Goal: Check status: Check status

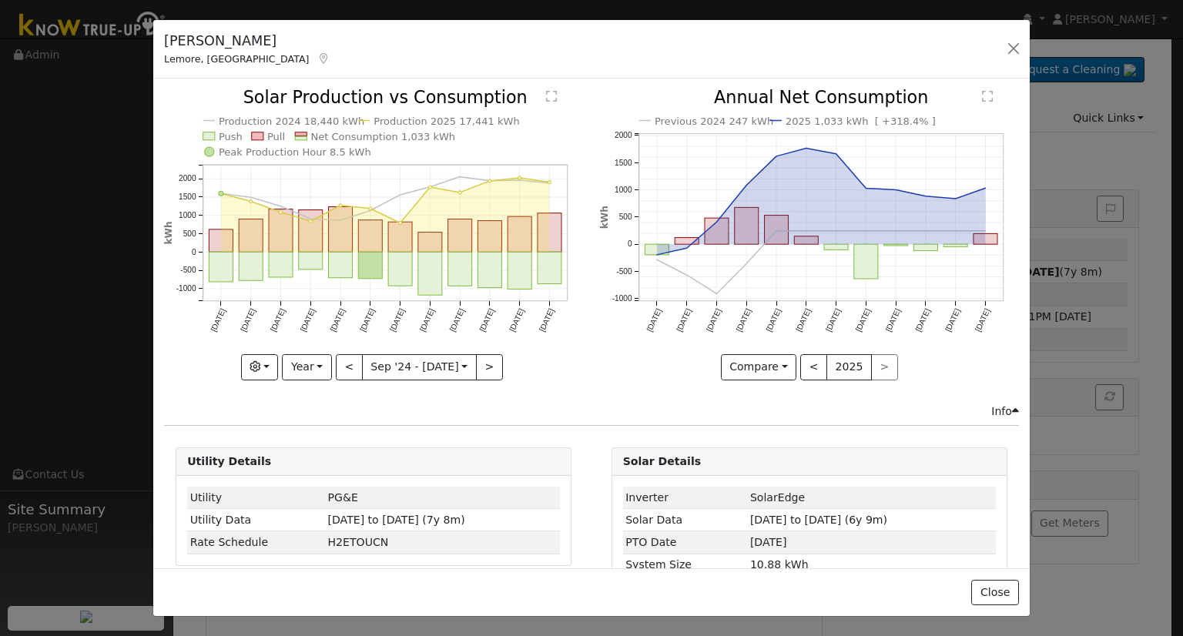
click at [899, 39] on div "[PERSON_NAME] [PERSON_NAME], [GEOGRAPHIC_DATA] - Default Ac... - Default Accoun…" at bounding box center [591, 49] width 876 height 59
click at [1010, 48] on button "button" at bounding box center [1014, 49] width 22 height 22
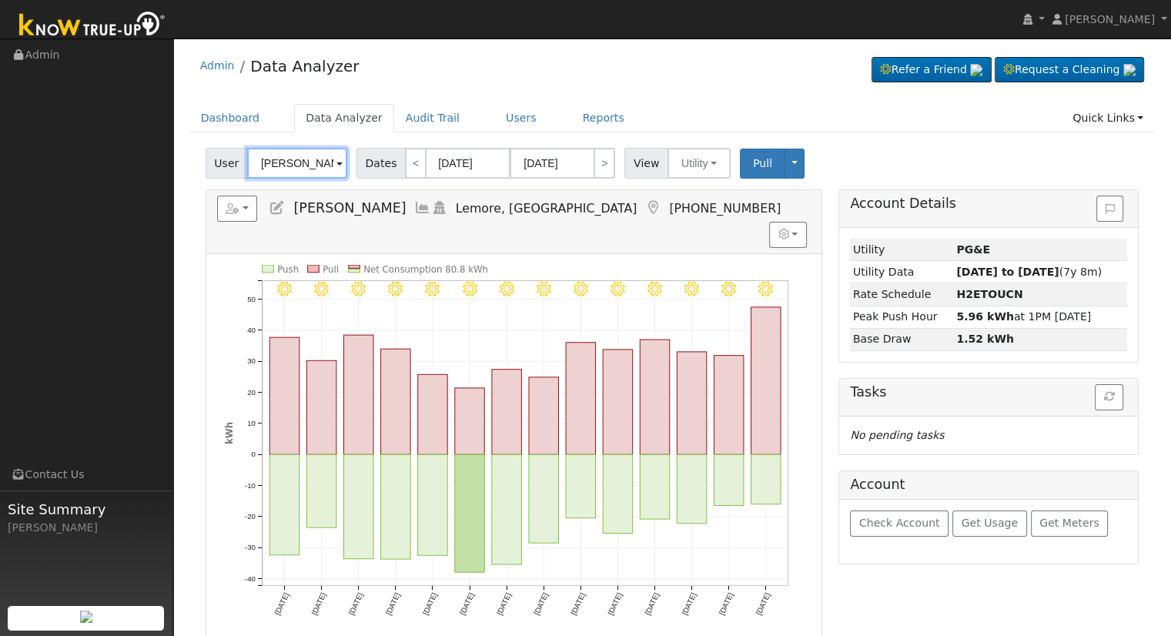
click at [322, 163] on input "[PERSON_NAME]" at bounding box center [297, 163] width 100 height 31
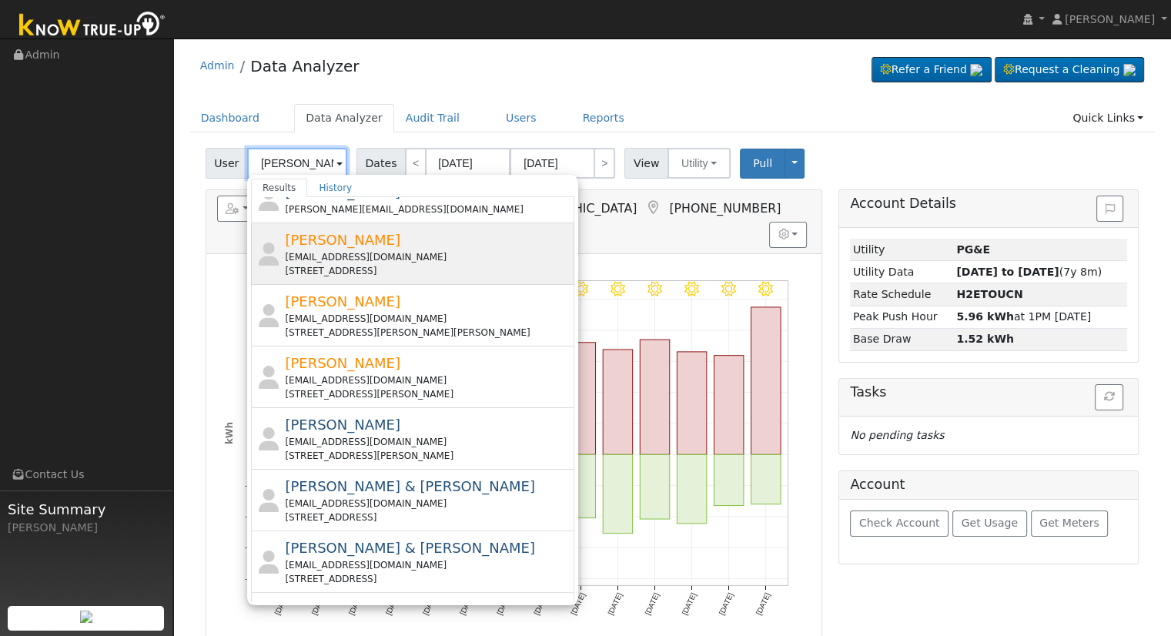
scroll to position [462, 0]
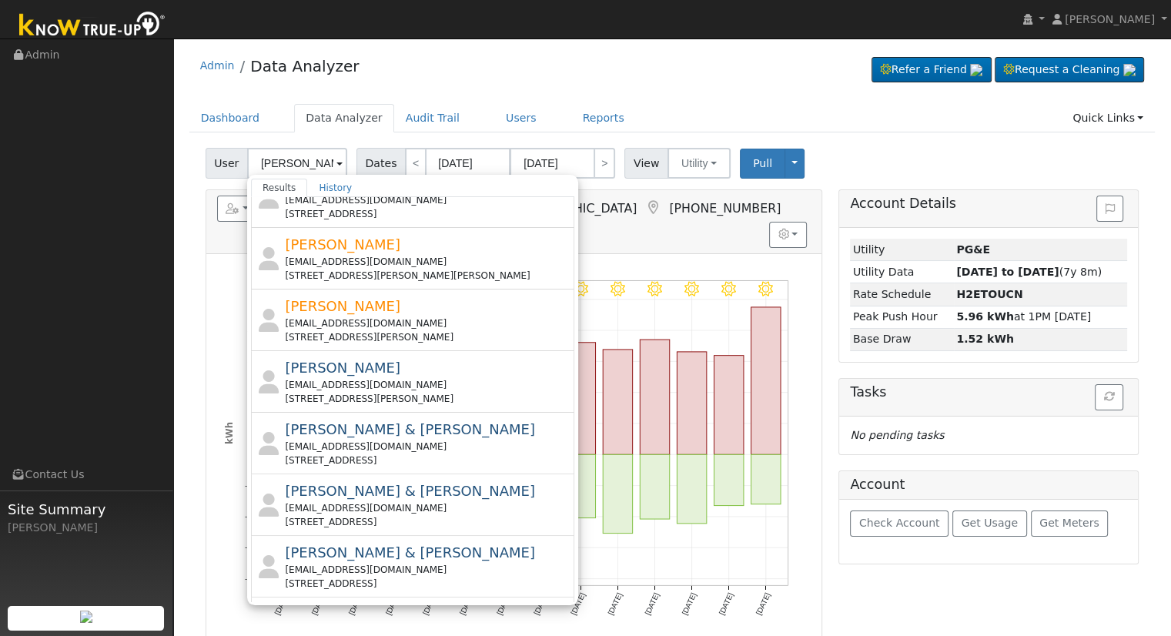
click at [431, 440] on div "[EMAIL_ADDRESS][DOMAIN_NAME]" at bounding box center [428, 447] width 286 height 14
type input "[PERSON_NAME] & [PERSON_NAME]"
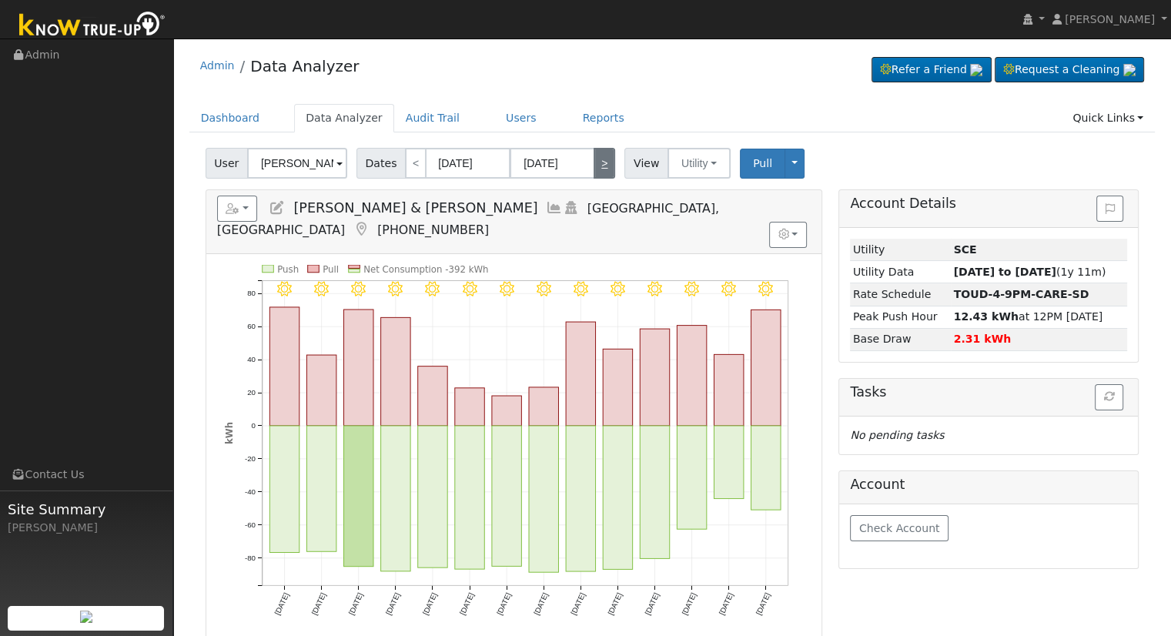
click at [598, 168] on link ">" at bounding box center [605, 163] width 22 height 31
type input "[DATE]"
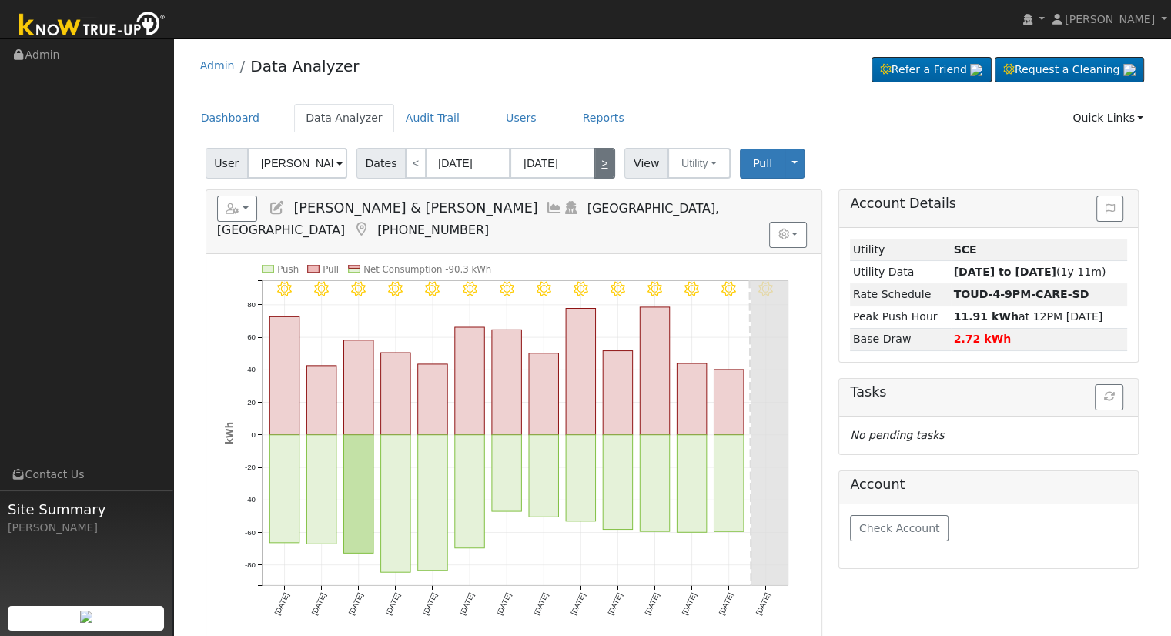
click at [598, 162] on link ">" at bounding box center [605, 163] width 22 height 31
type input "[DATE]"
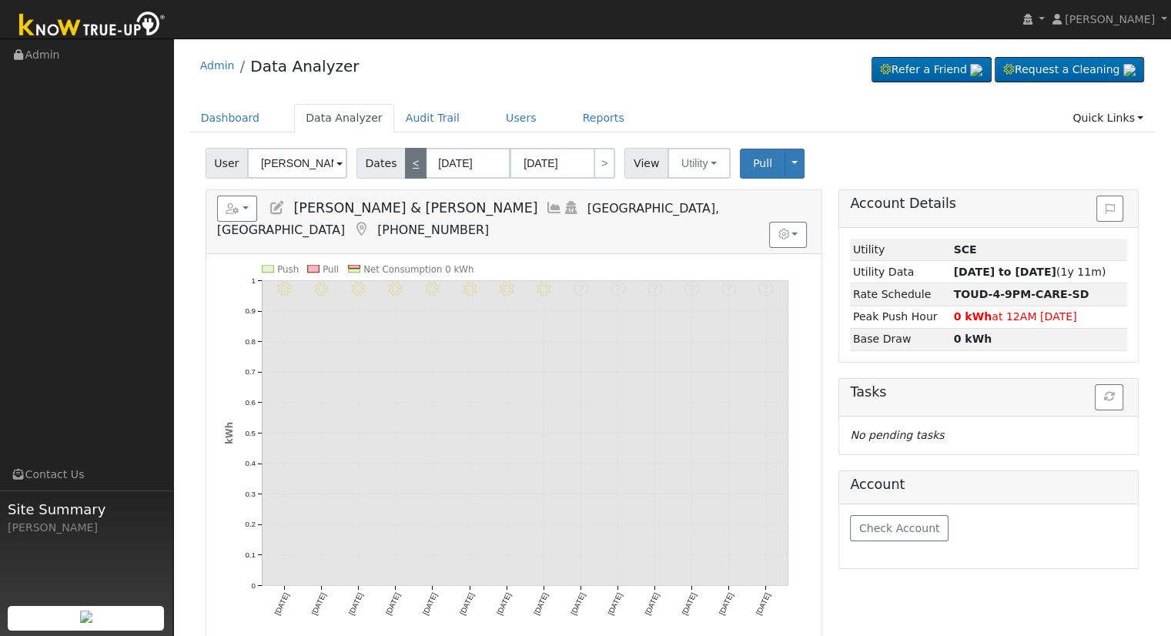
click at [407, 161] on link "<" at bounding box center [416, 163] width 22 height 31
type input "[DATE]"
